Goal: Transaction & Acquisition: Purchase product/service

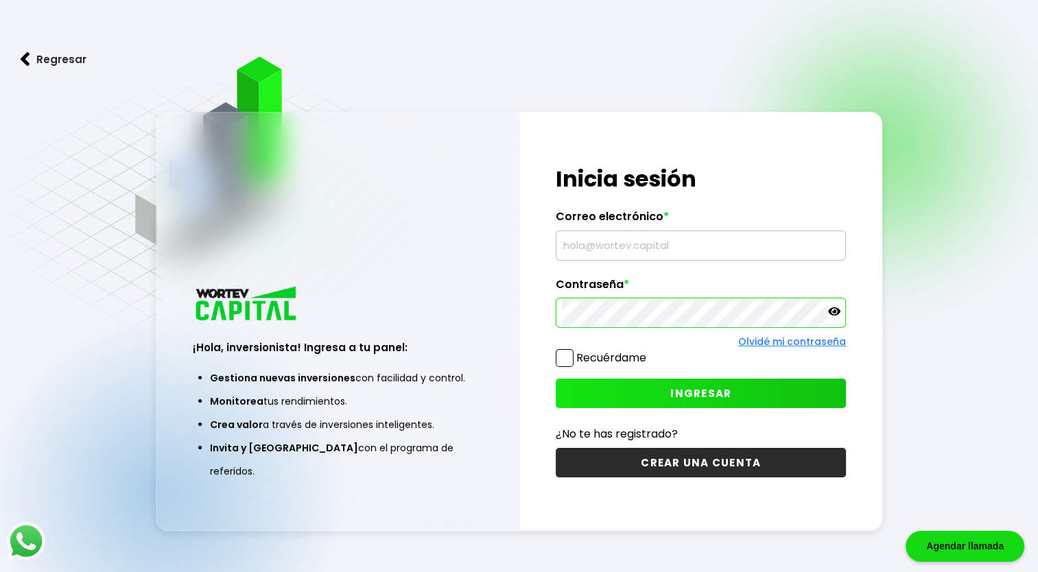
click at [607, 250] on input "text" at bounding box center [701, 245] width 278 height 29
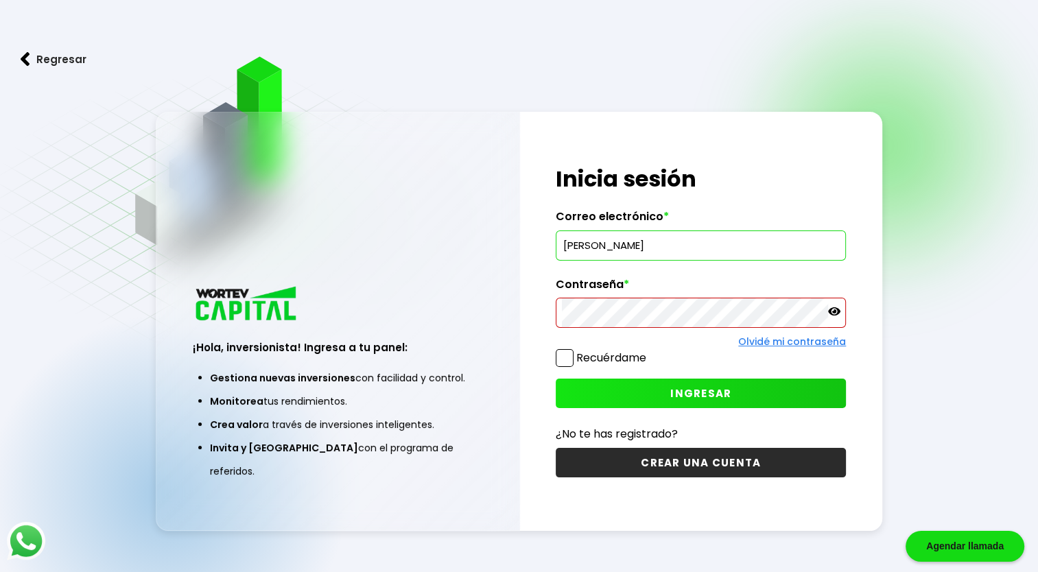
type input "[PERSON_NAME][EMAIL_ADDRESS][PERSON_NAME][DOMAIN_NAME]"
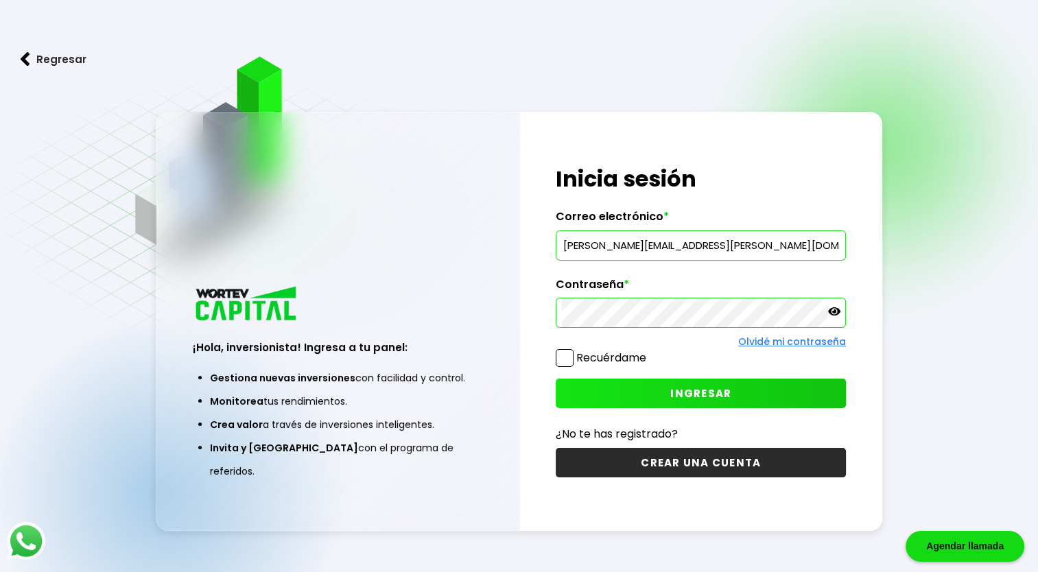
click at [699, 392] on span "INGRESAR" at bounding box center [701, 393] width 61 height 14
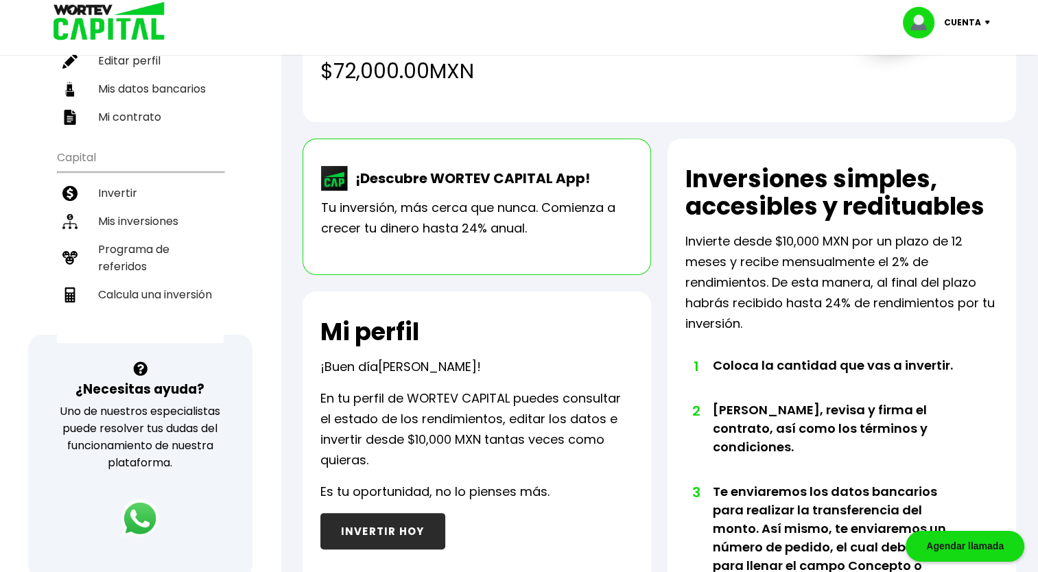
scroll to position [196, 0]
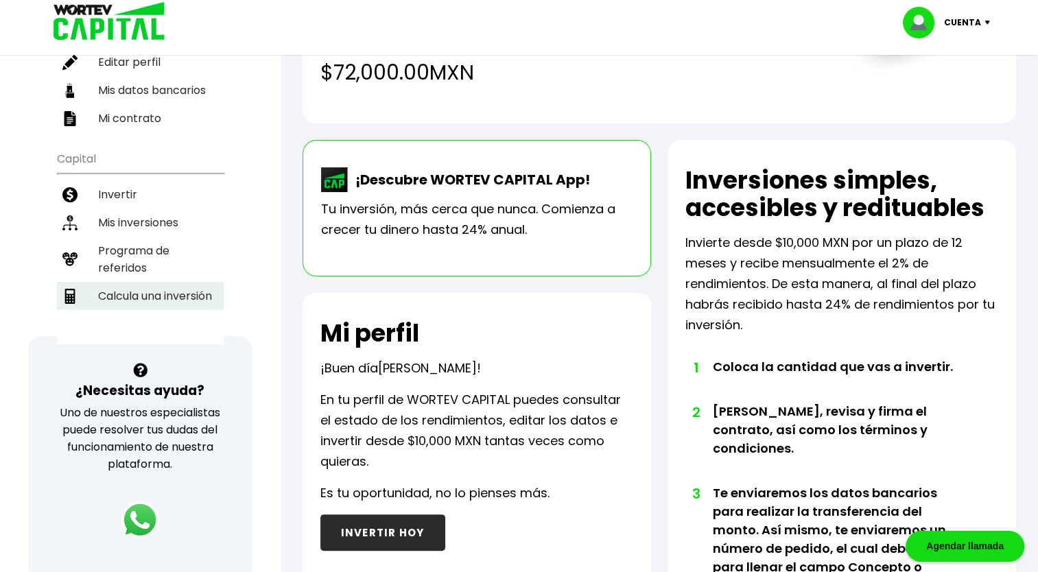
click at [156, 282] on li "Calcula una inversión" at bounding box center [140, 296] width 167 height 28
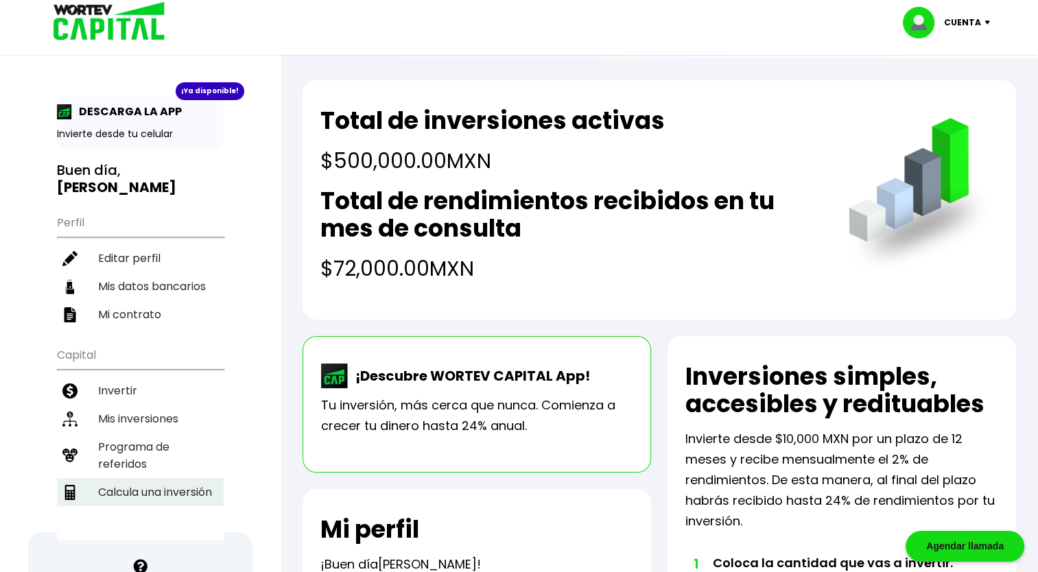
select select "1"
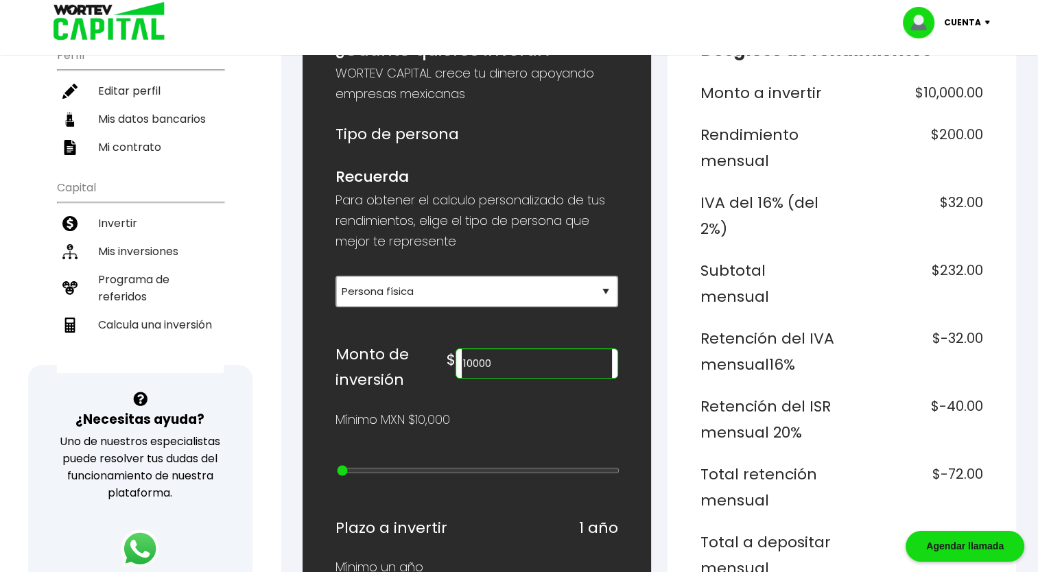
scroll to position [168, 0]
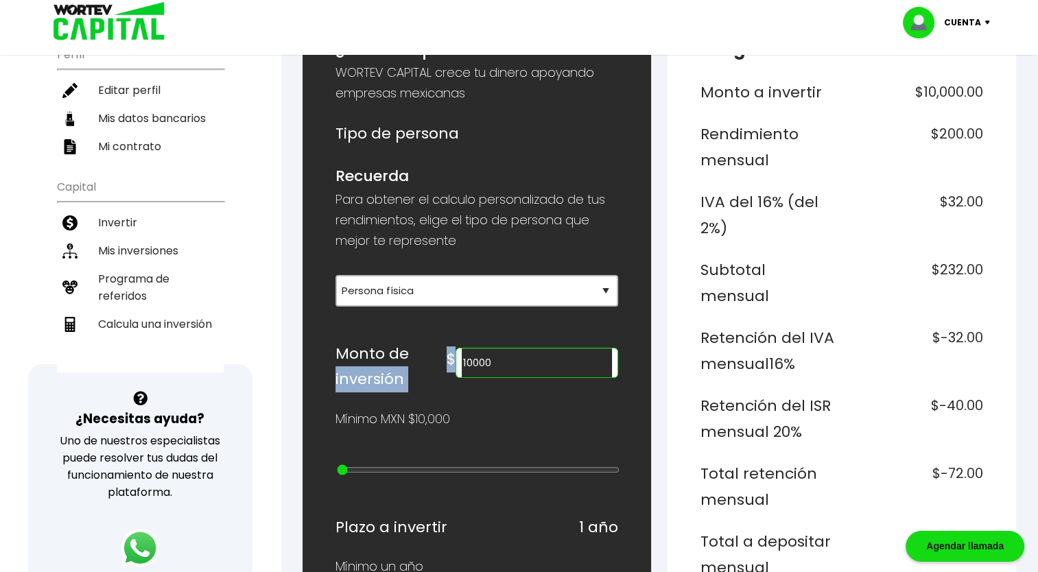
drag, startPoint x: 530, startPoint y: 376, endPoint x: 415, endPoint y: 360, distance: 116.4
click at [415, 360] on div "Monto de inversión $ 10000" at bounding box center [477, 366] width 283 height 51
drag, startPoint x: 415, startPoint y: 360, endPoint x: 522, endPoint y: 368, distance: 107.3
click at [522, 368] on input "10000" at bounding box center [537, 363] width 150 height 29
type input "1"
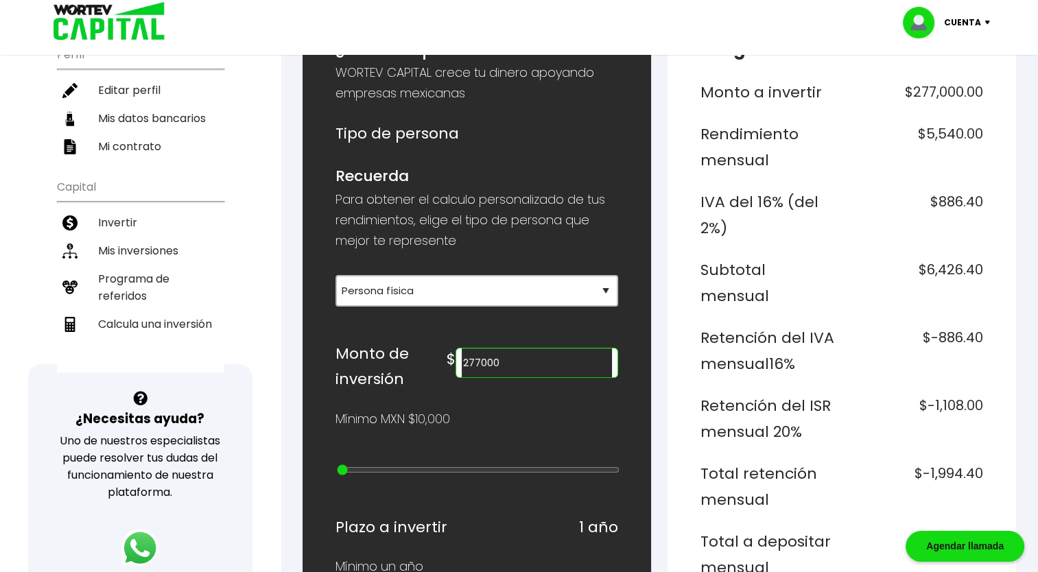
type input "277000"
click at [494, 523] on div "Plazo a invertir 1 año" at bounding box center [477, 528] width 283 height 26
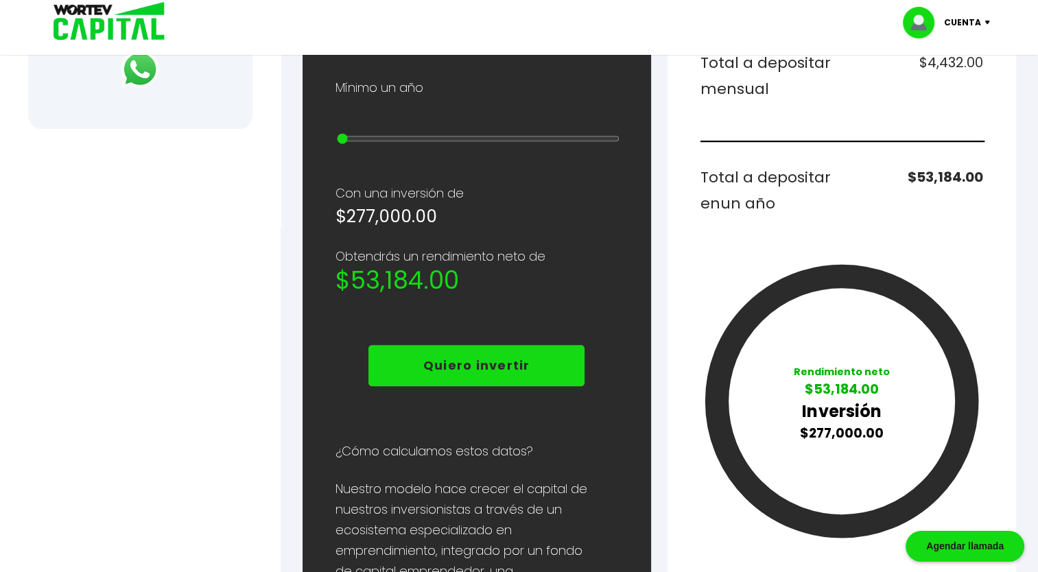
scroll to position [647, 0]
click at [513, 362] on p "Quiero invertir" at bounding box center [476, 366] width 107 height 21
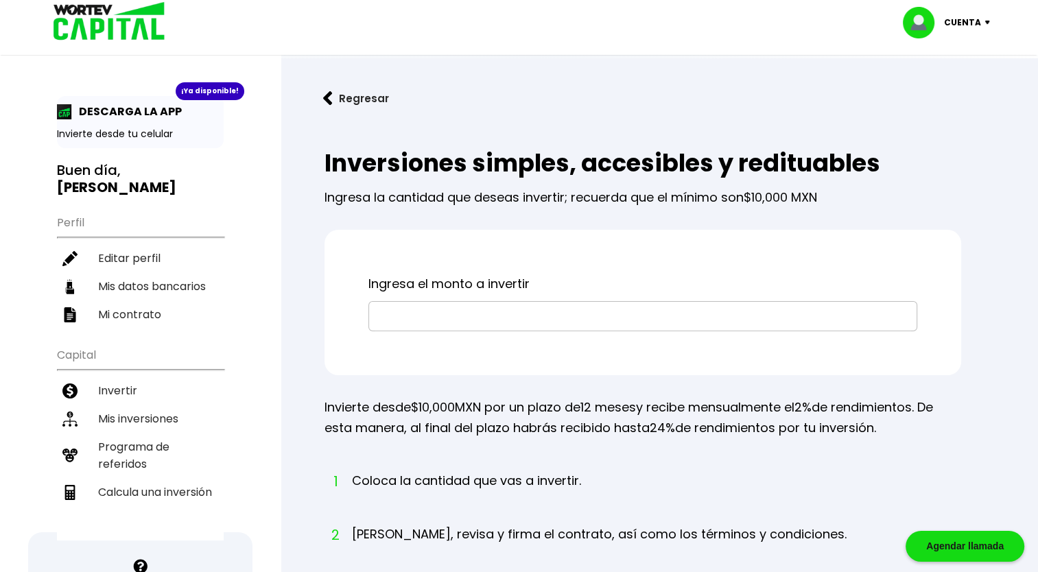
click at [494, 332] on div "Ingresa el monto a invertir" at bounding box center [643, 302] width 637 height 145
click at [476, 315] on input "text" at bounding box center [643, 316] width 537 height 29
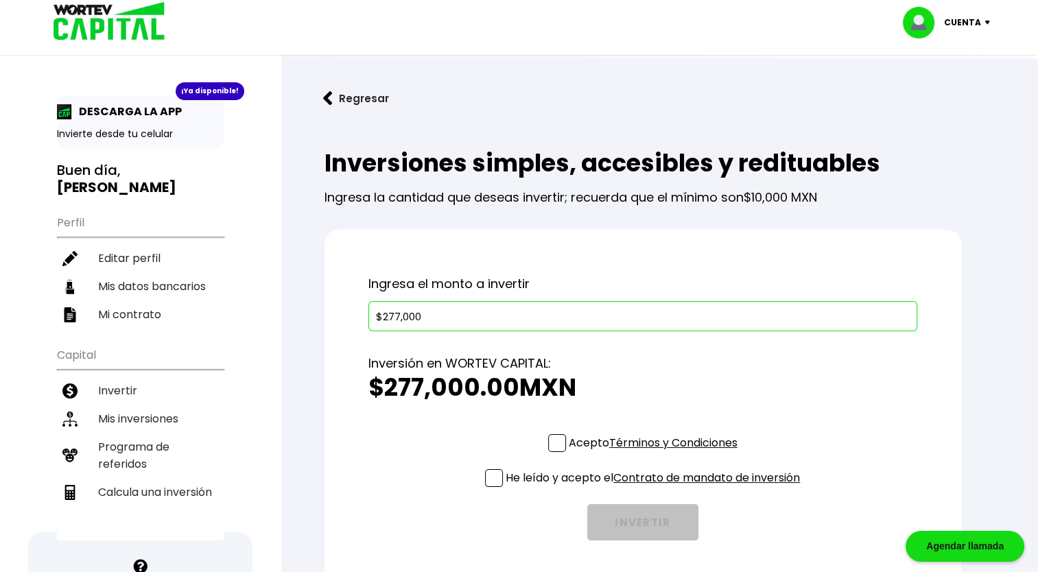
type input "$277,000"
click at [436, 429] on div "Inversión en WORTEV CAPITAL: $277,000.00 MXN" at bounding box center [643, 382] width 549 height 103
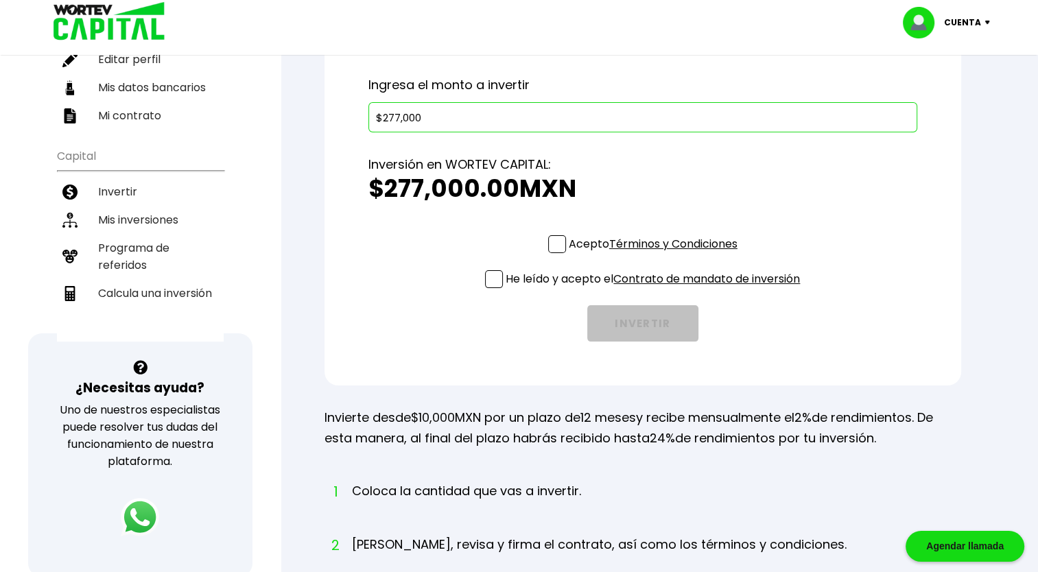
scroll to position [198, 0]
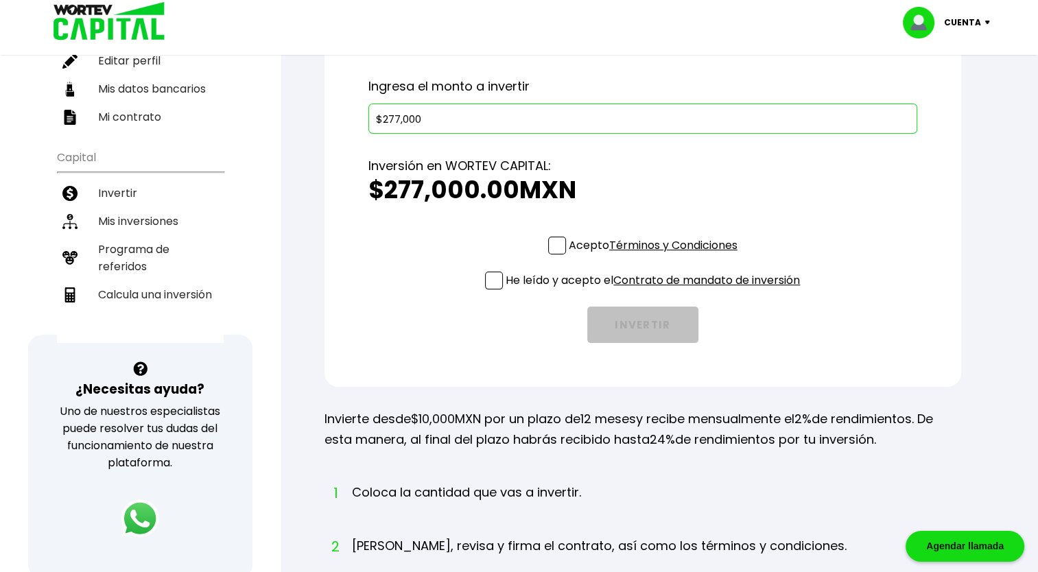
click at [555, 249] on span at bounding box center [557, 246] width 18 height 18
click at [656, 256] on input "Acepto Términos y Condiciones" at bounding box center [656, 256] width 0 height 0
click at [488, 279] on span at bounding box center [494, 281] width 18 height 18
click at [656, 291] on input "He leído y acepto el Contrato de mandato de inversión" at bounding box center [656, 291] width 0 height 0
click at [623, 327] on button "INVERTIR" at bounding box center [642, 325] width 111 height 36
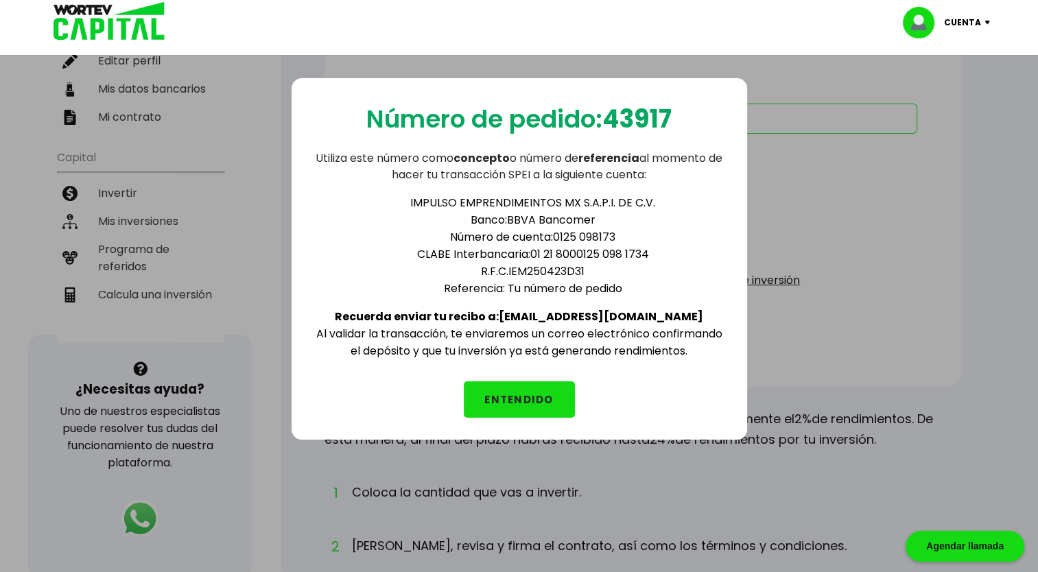
click at [656, 205] on li "IMPULSO EMPRENDIMEINTOS MX S.A.P.I. DE C.V." at bounding box center [533, 202] width 384 height 17
drag, startPoint x: 649, startPoint y: 202, endPoint x: 410, endPoint y: 194, distance: 239.7
click at [410, 194] on li "IMPULSO EMPRENDIMEINTOS MX S.A.P.I. DE C.V." at bounding box center [533, 202] width 384 height 17
copy li "IMPULSO EMPRENDIMEINTOS MX S.A.P.I. DE C.V"
click at [968, 183] on div "Número de pedido: 43917 Utiliza este número como concepto o número de referenci…" at bounding box center [519, 330] width 1038 height 572
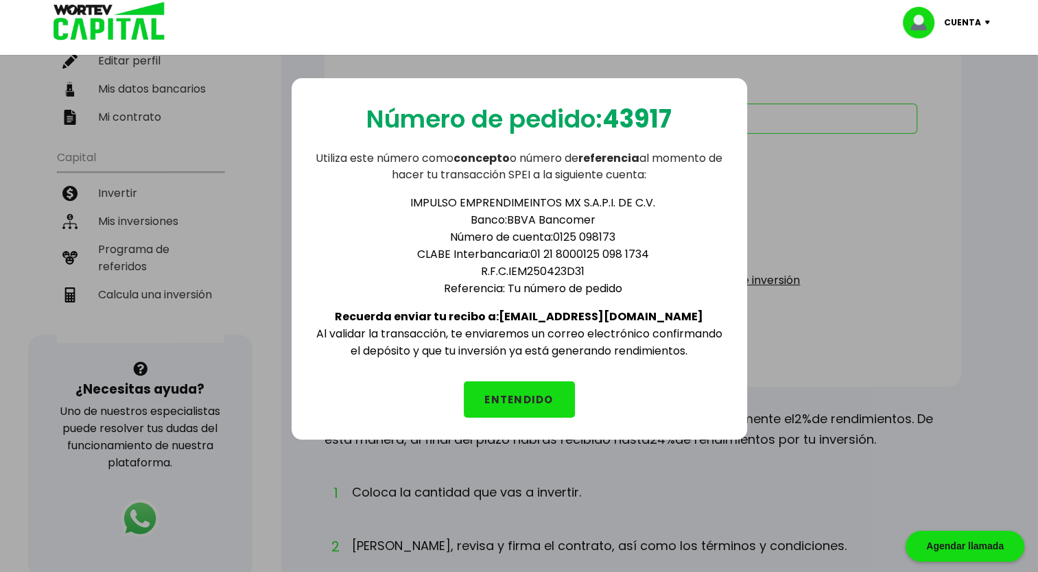
click at [555, 393] on button "ENTENDIDO" at bounding box center [519, 400] width 111 height 36
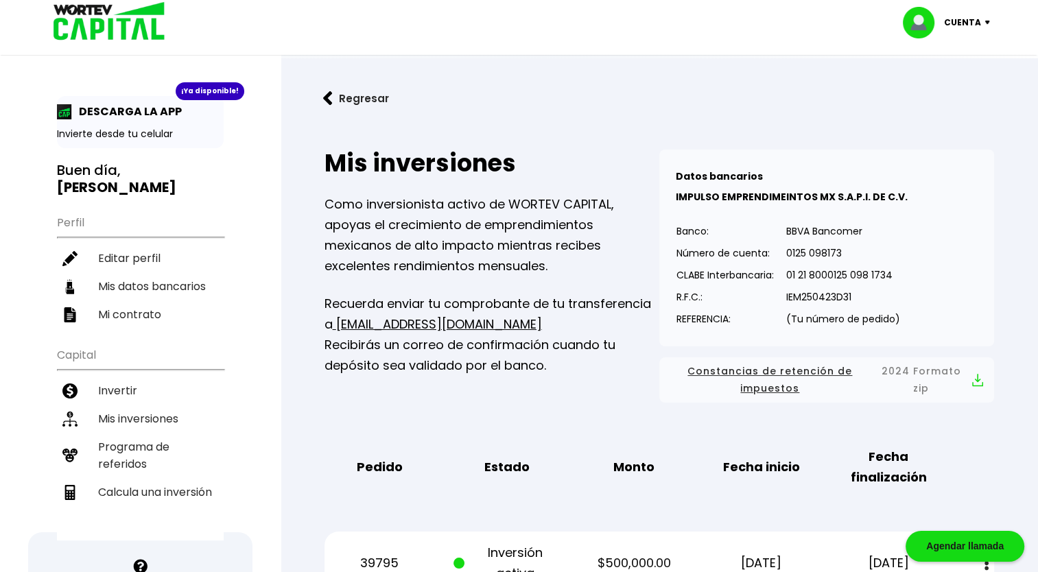
click at [779, 373] on span "Constancias de retención de impuestos" at bounding box center [771, 380] width 200 height 34
